Goal: Task Accomplishment & Management: Complete application form

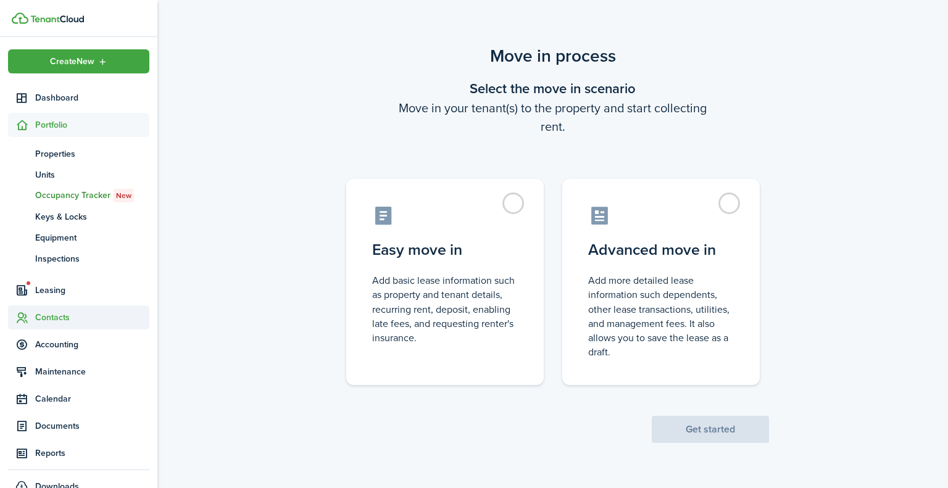
click at [60, 313] on span "Contacts" at bounding box center [92, 317] width 114 height 13
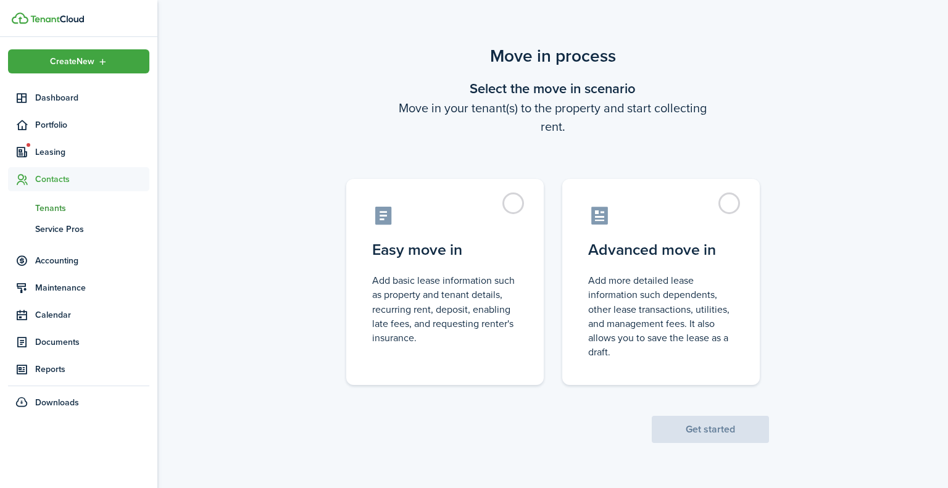
click at [52, 204] on span "Tenants" at bounding box center [92, 208] width 114 height 13
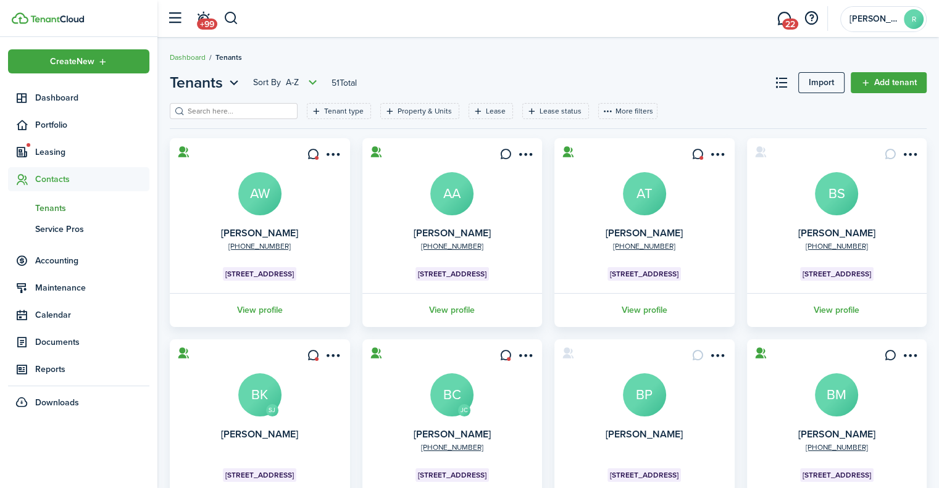
click at [228, 111] on input "search" at bounding box center [239, 112] width 109 height 12
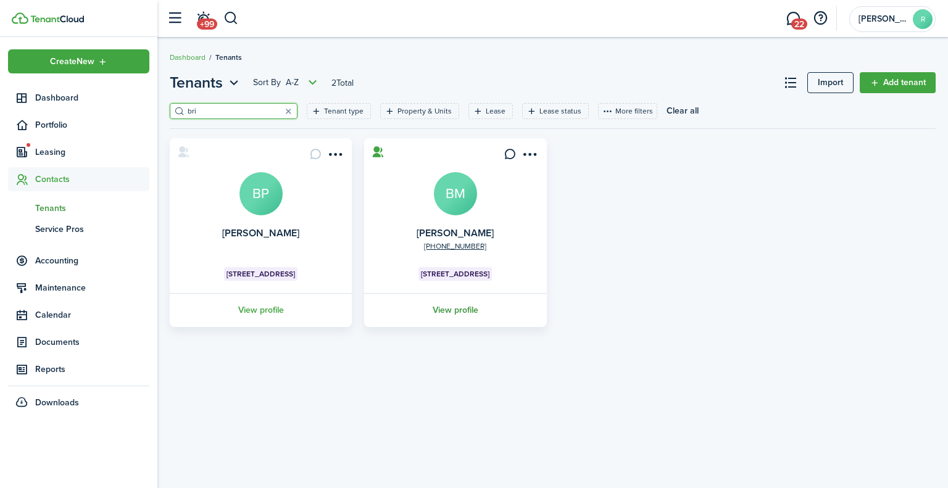
type input "bri"
click at [442, 298] on link "View profile" at bounding box center [455, 310] width 186 height 34
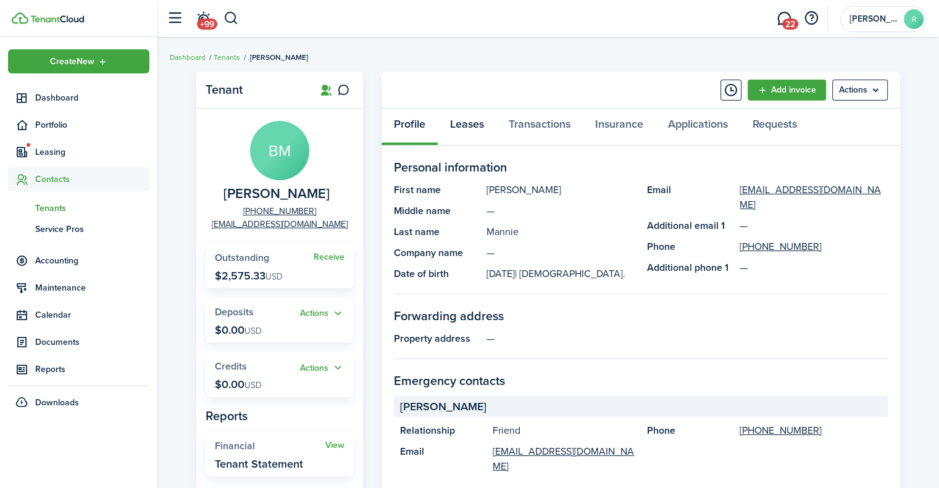
click at [464, 128] on link "Leases" at bounding box center [467, 127] width 59 height 37
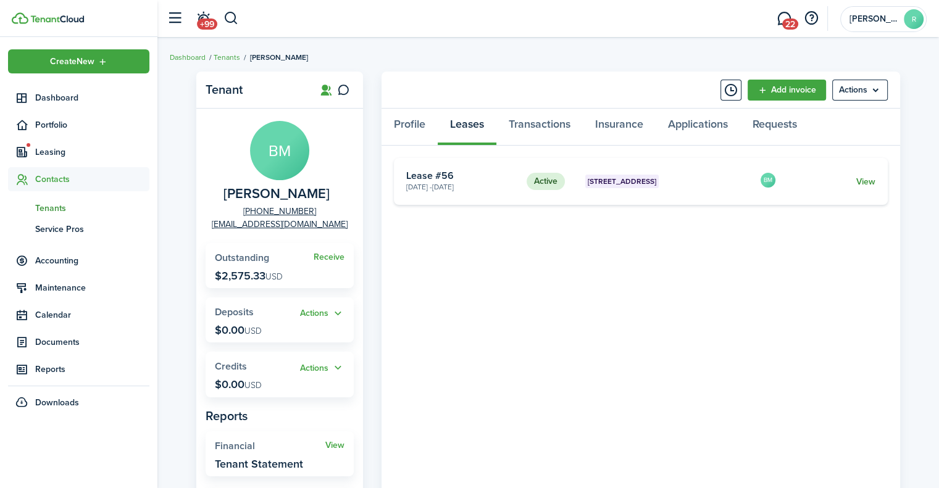
click at [861, 180] on link "View" at bounding box center [865, 181] width 19 height 13
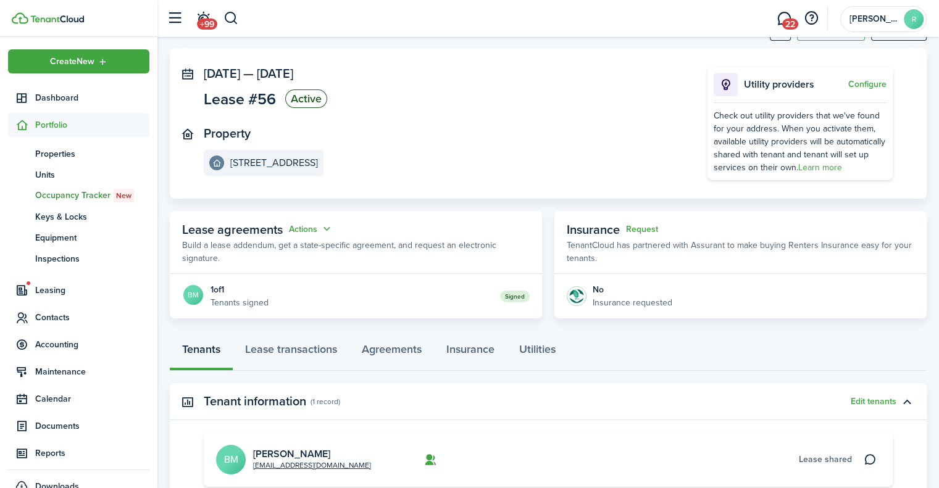
scroll to position [52, 0]
click at [65, 309] on span "Contacts" at bounding box center [78, 318] width 141 height 24
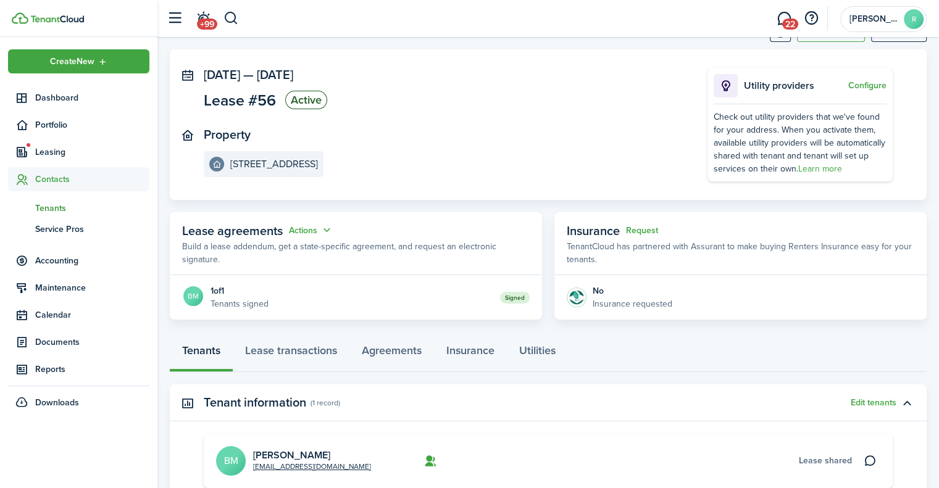
click at [62, 204] on span "Tenants" at bounding box center [92, 208] width 114 height 13
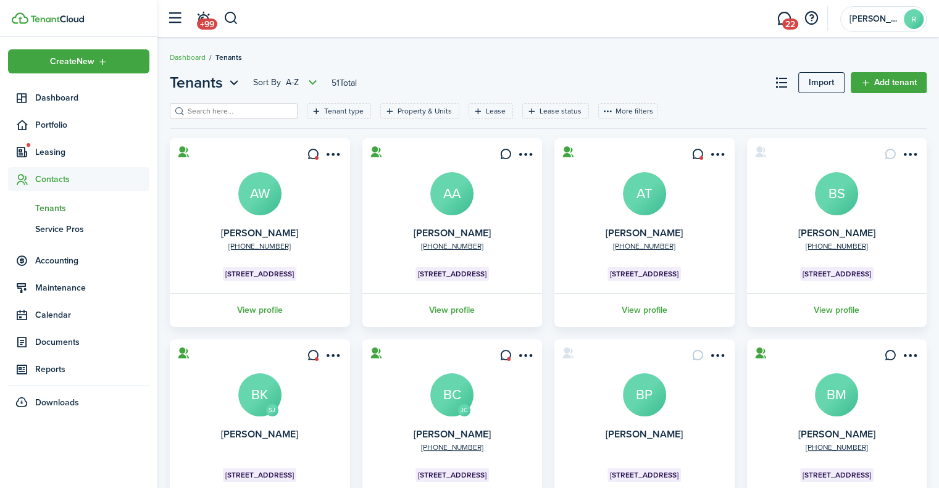
click at [246, 112] on input "search" at bounding box center [239, 112] width 109 height 12
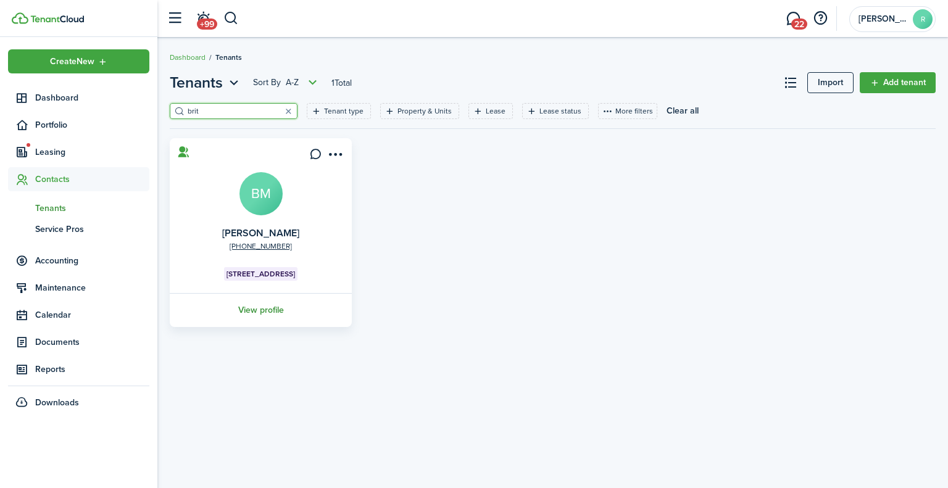
type input "brit"
click at [265, 303] on link "View profile" at bounding box center [261, 310] width 186 height 34
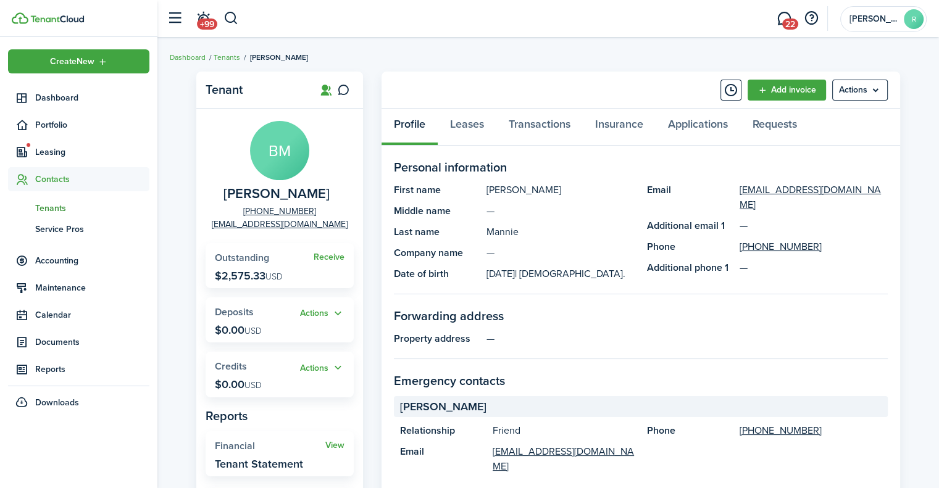
click at [57, 202] on span "Tenants" at bounding box center [92, 208] width 114 height 13
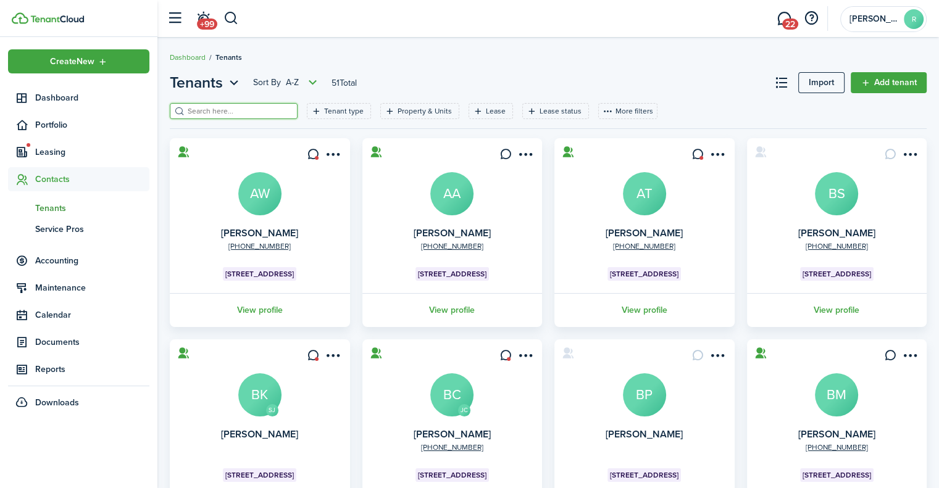
click at [232, 112] on input "search" at bounding box center [239, 112] width 109 height 12
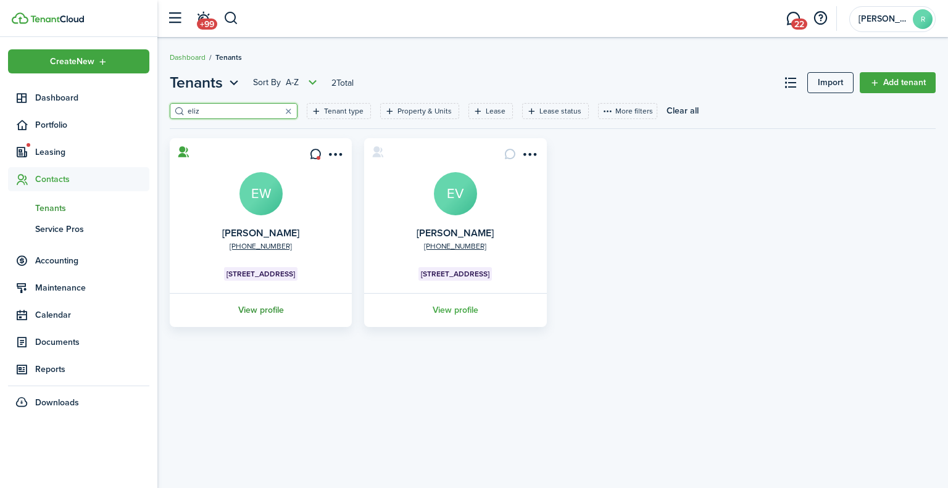
type input "eliz"
click at [264, 314] on link "View profile" at bounding box center [261, 310] width 186 height 34
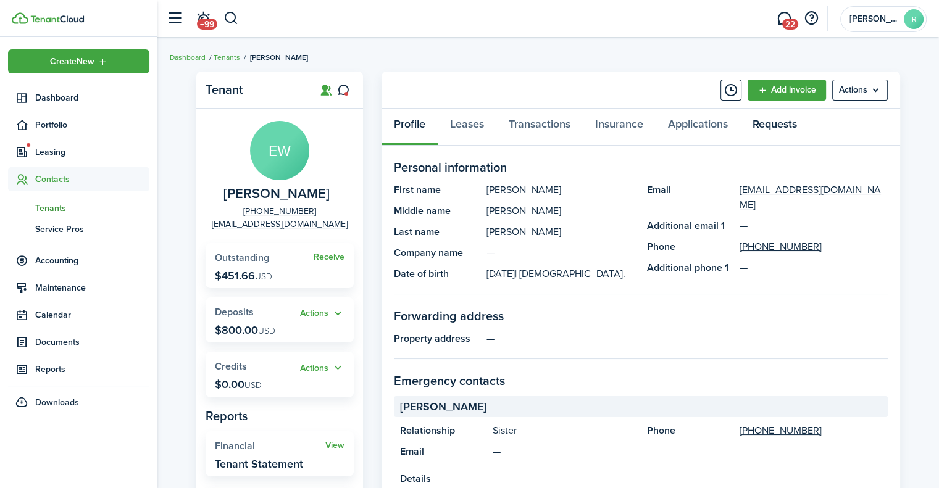
click at [774, 122] on link "Requests" at bounding box center [774, 127] width 69 height 37
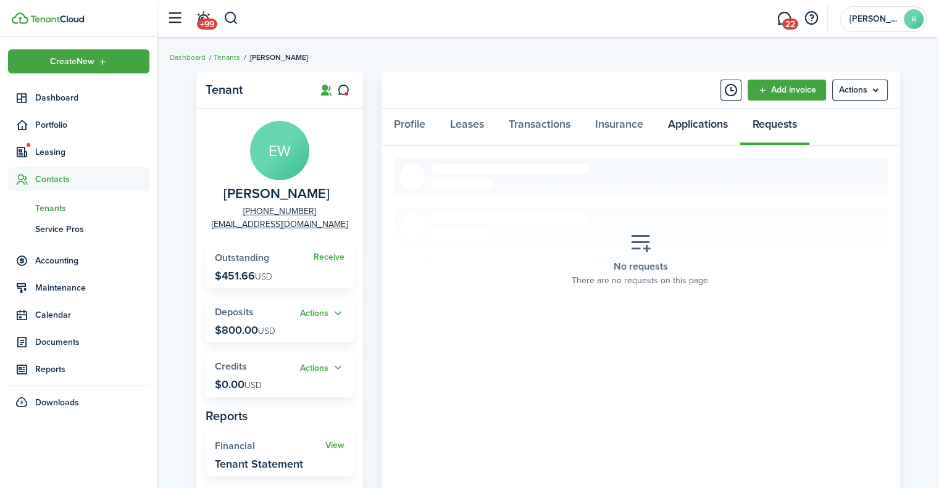
click at [697, 129] on link "Applications" at bounding box center [698, 127] width 85 height 37
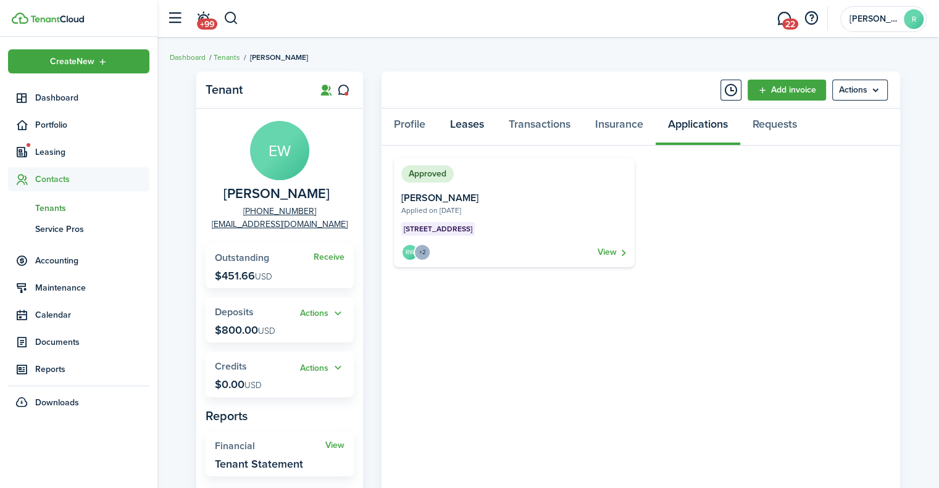
click at [477, 119] on link "Leases" at bounding box center [467, 127] width 59 height 37
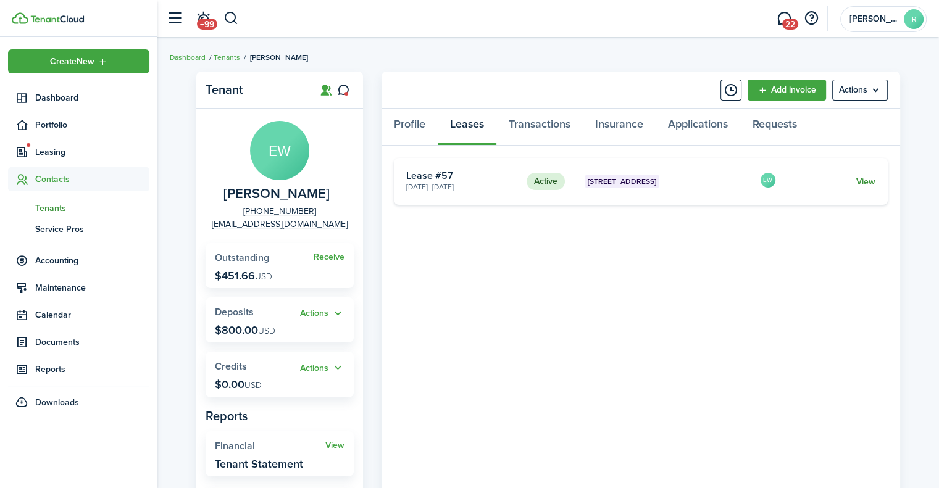
click at [865, 182] on link "View" at bounding box center [865, 181] width 19 height 13
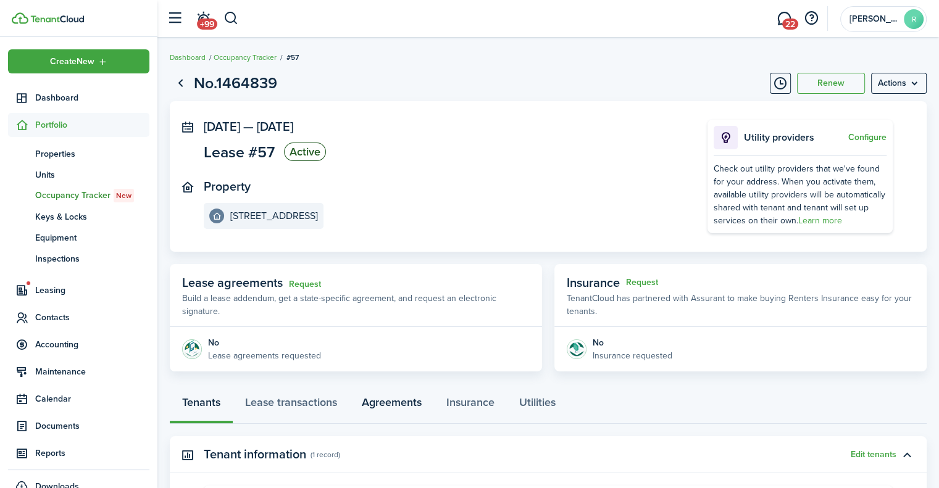
click at [391, 402] on link "Agreements" at bounding box center [392, 405] width 85 height 37
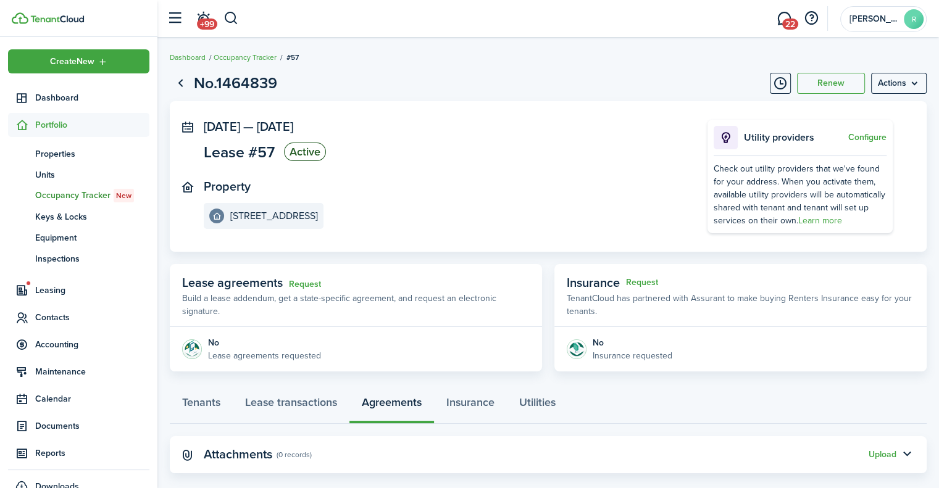
scroll to position [19, 0]
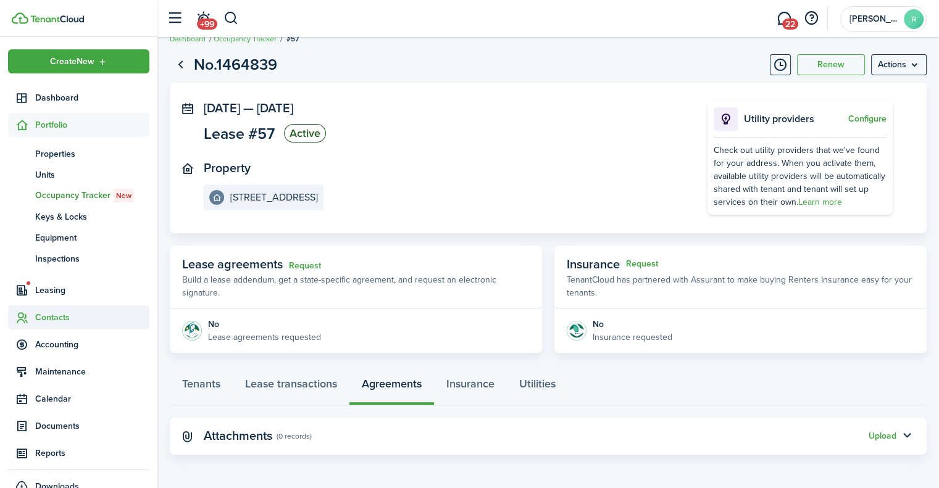
click at [49, 314] on span "Contacts" at bounding box center [92, 317] width 114 height 13
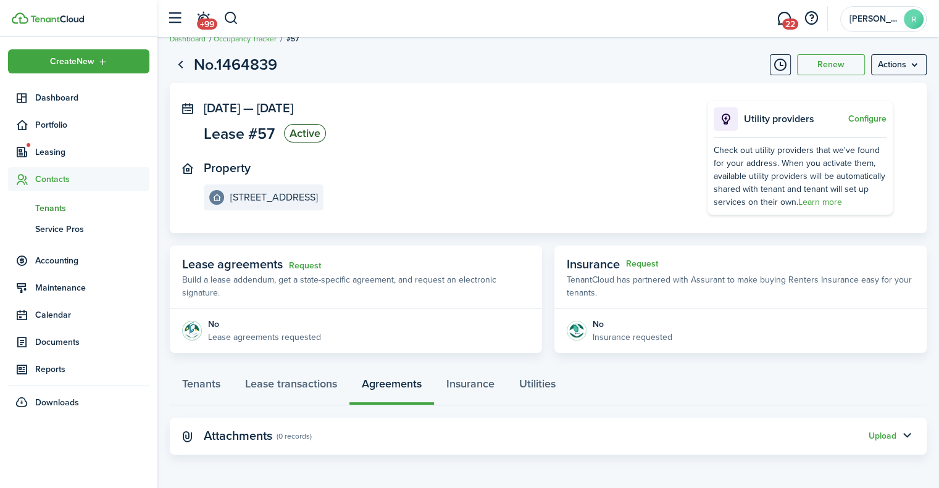
click at [49, 206] on span "Tenants" at bounding box center [92, 208] width 114 height 13
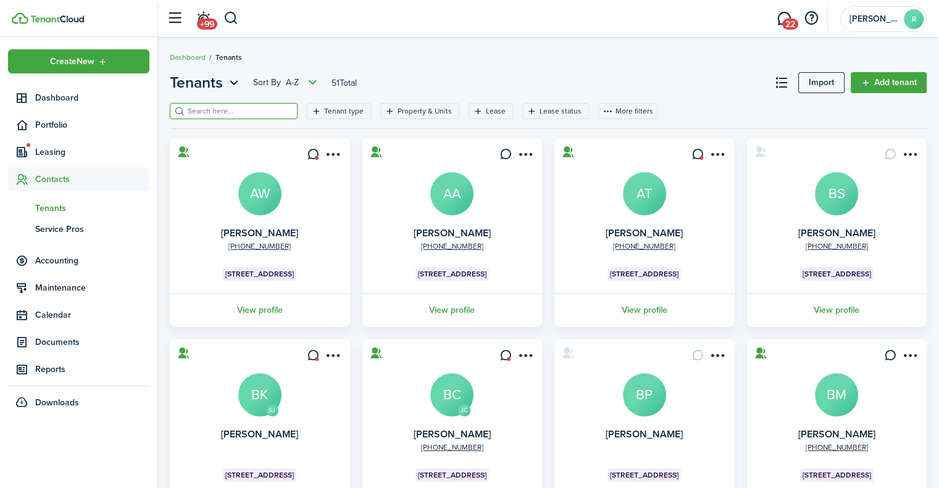
click at [215, 107] on input "search" at bounding box center [239, 112] width 109 height 12
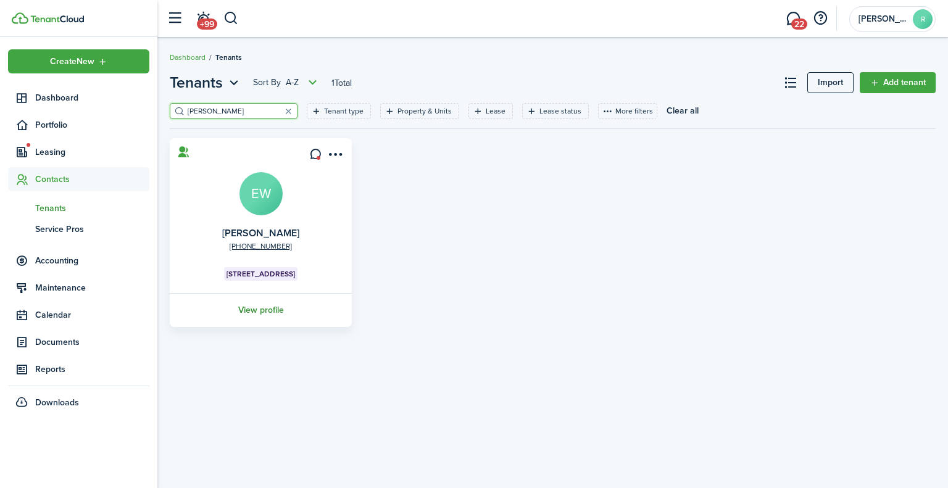
type input "[PERSON_NAME]"
click at [266, 306] on link "View profile" at bounding box center [261, 310] width 186 height 34
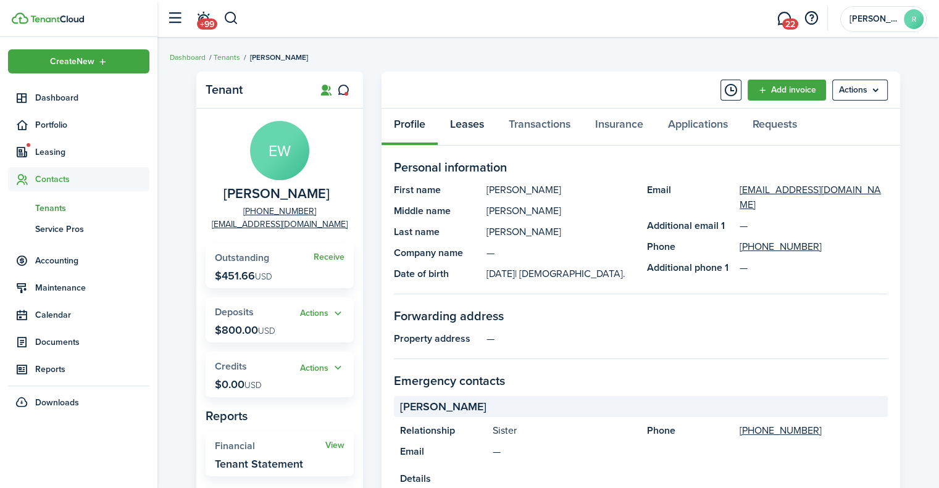
click at [466, 125] on link "Leases" at bounding box center [467, 127] width 59 height 37
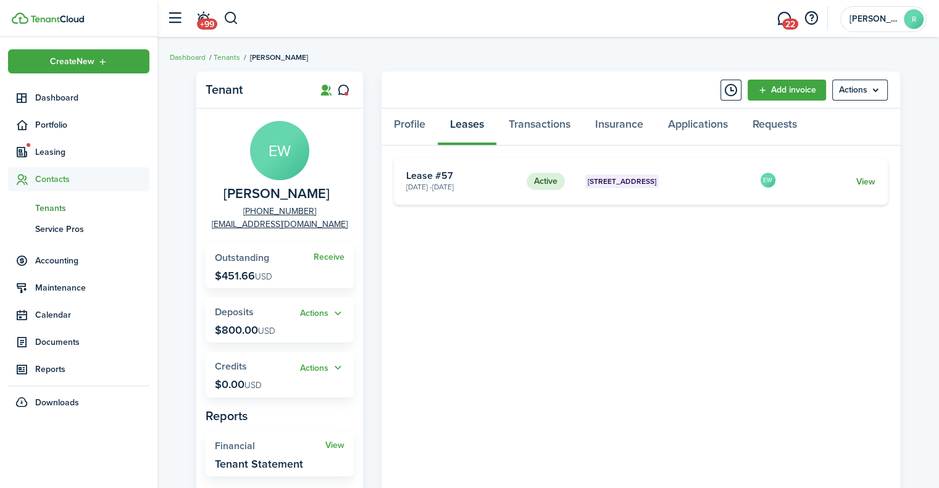
click at [868, 179] on link "View" at bounding box center [865, 181] width 19 height 13
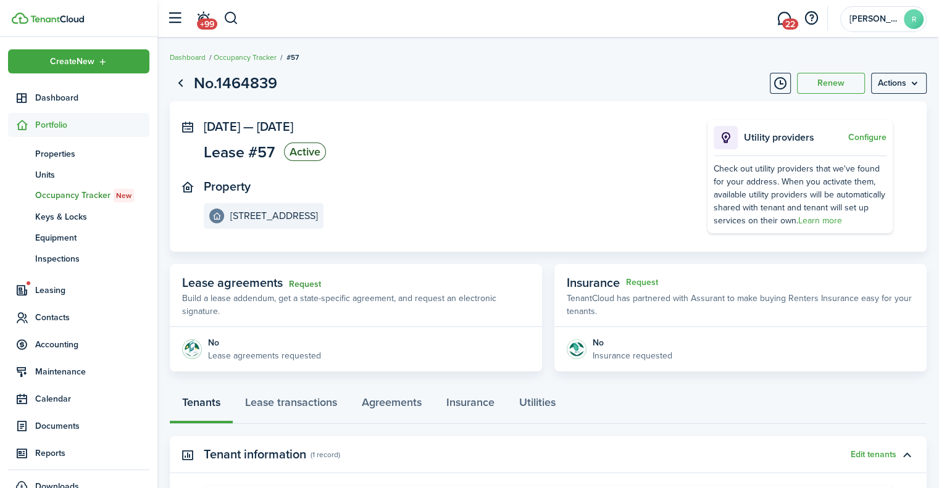
click at [306, 280] on link "Request" at bounding box center [305, 285] width 32 height 10
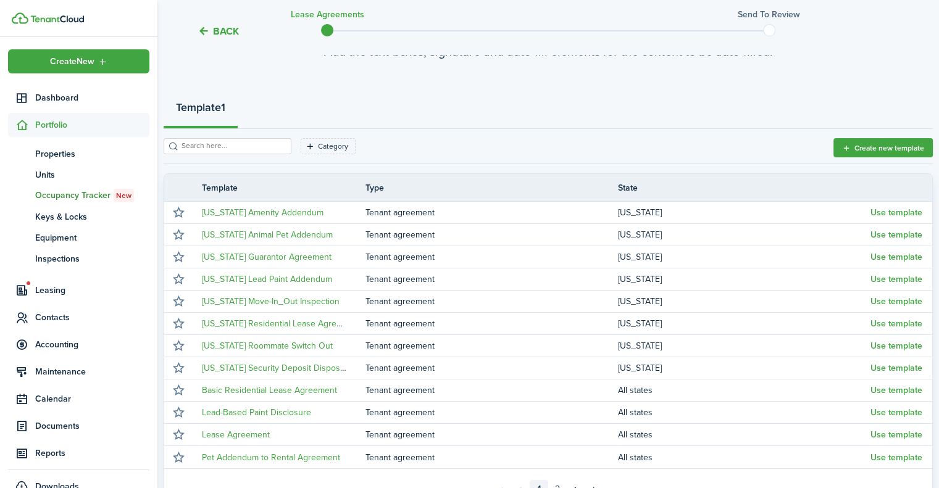
scroll to position [117, 0]
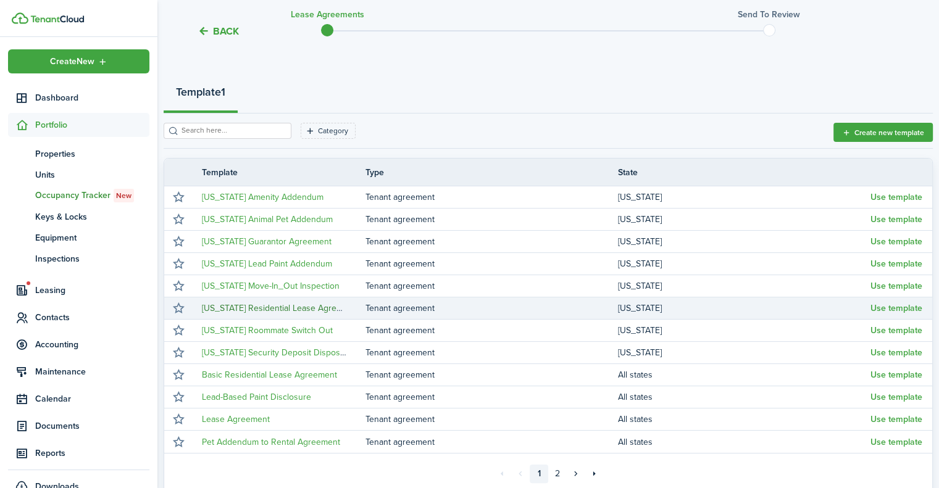
click at [277, 304] on link "[US_STATE] Residential Lease Agreement" at bounding box center [281, 308] width 159 height 13
